Goal: Entertainment & Leisure: Consume media (video, audio)

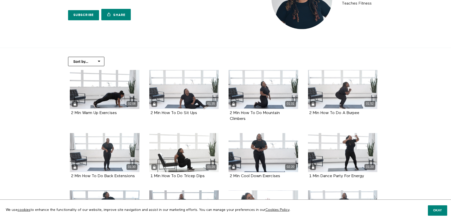
scroll to position [62, 0]
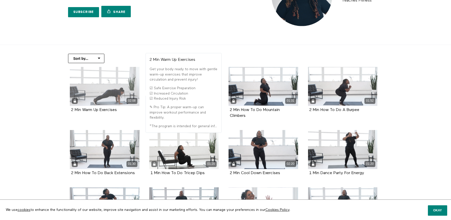
click at [97, 92] on div "02:08" at bounding box center [105, 86] width 70 height 39
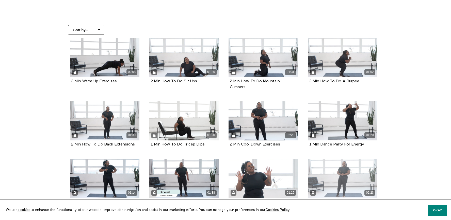
scroll to position [0, 0]
